Goal: Task Accomplishment & Management: Manage account settings

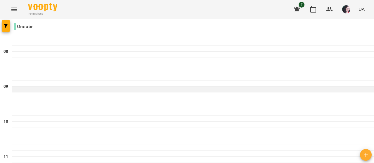
scroll to position [346, 0]
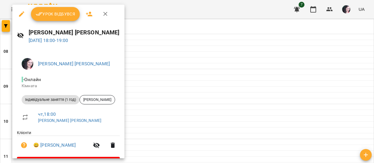
click at [61, 13] on span "Урок відбувся" at bounding box center [56, 14] width 40 height 7
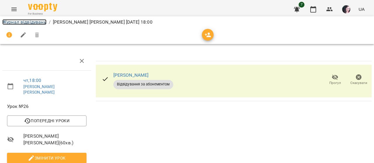
click at [32, 22] on link "Журнал відвідувань" at bounding box center [24, 22] width 44 height 6
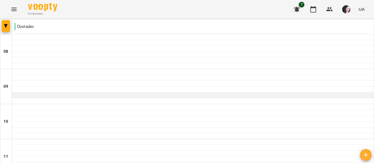
scroll to position [323, 0]
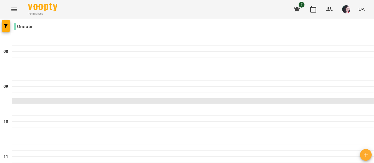
scroll to position [354, 0]
